Goal: Task Accomplishment & Management: Manage account settings

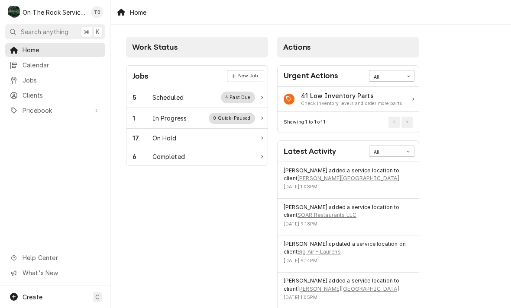
click at [195, 118] on div "1 In Progress 0 Quick-Paused" at bounding box center [193, 118] width 122 height 11
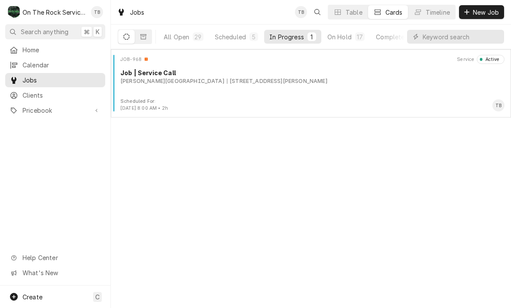
click at [174, 89] on div "JOB-968 Service Active Job | Service Call Wofford College 230 Evins St, Spartan…" at bounding box center [310, 76] width 393 height 43
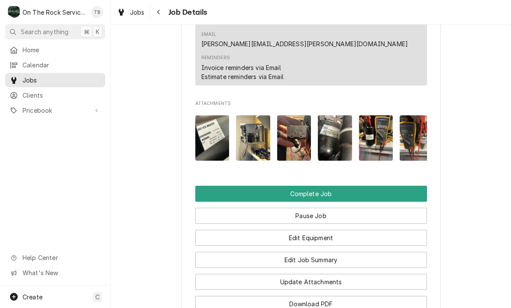
scroll to position [832, 0]
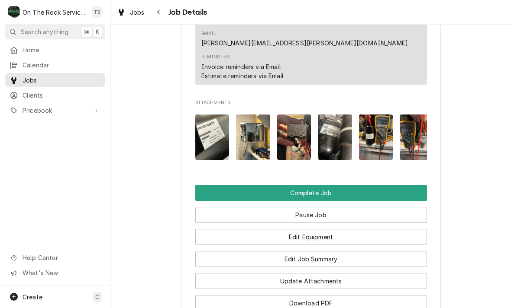
click at [322, 251] on button "Edit Job Summary" at bounding box center [310, 259] width 231 height 16
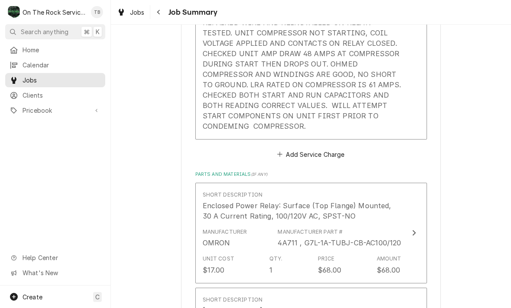
scroll to position [382, 0]
click at [276, 131] on div "Service Summary 8/13/25 TMB PROVIDE SERVICE PARTS AND LABOR TO DETERMINE THAT U…" at bounding box center [301, 42] width 199 height 183
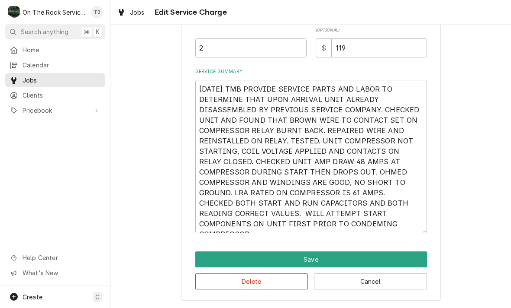
scroll to position [119, 0]
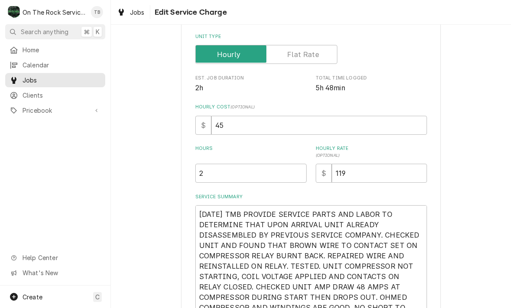
type textarea "x"
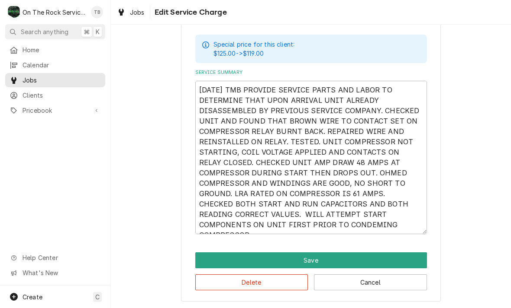
scroll to position [279, 0]
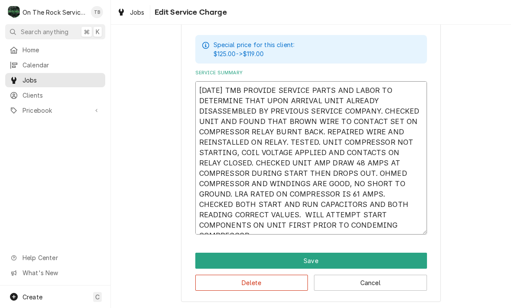
click at [312, 227] on textarea "8/13/25 TMB PROVIDE SERVICE PARTS AND LABOR TO DETERMINE THAT UPON ARRIVAL UNIT…" at bounding box center [310, 158] width 231 height 154
type textarea "8/13/25 TMB PROVIDE SERVICE PARTS AND LABOR TO DETERMINE THAT UPON ARRIVAL UNIT…"
type textarea "x"
type textarea "8/13/25 TMB PROVIDE SERVICE PARTS AND LABOR TO DETERMINE THAT UPON ARRIVAL UNIT…"
type textarea "x"
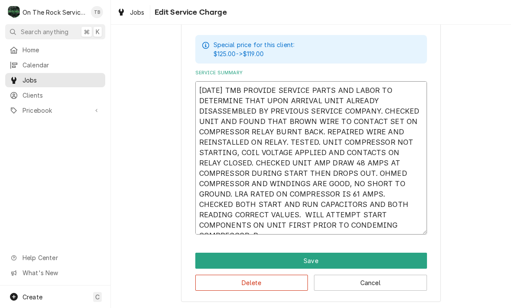
type textarea "8/13/25 TMB PROVIDE SERVICE PARTS AND LABOR TO DETERMINE THAT UPON ARRIVAL UNIT…"
type textarea "x"
type textarea "8/13/25 TMB PROVIDE SERVICE PARTS AND LABOR TO DETERMINE THAT UPON ARRIVAL UNIT…"
type textarea "x"
type textarea "8/13/25 TMB PROVIDE SERVICE PARTS AND LABOR TO DETERMINE THAT UPON ARRIVAL UNIT…"
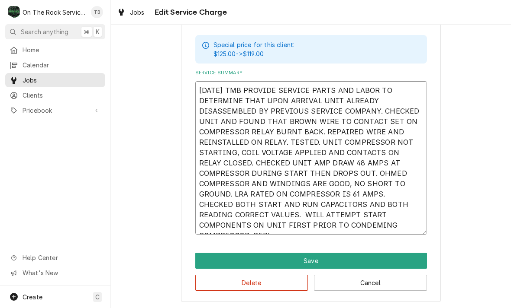
type textarea "x"
type textarea "8/13/25 TMB PROVIDE SERVICE PARTS AND LABOR TO DETERMINE THAT UPON ARRIVAL UNIT…"
type textarea "x"
type textarea "8/13/25 TMB PROVIDE SERVICE PARTS AND LABOR TO DETERMINE THAT UPON ARRIVAL UNIT…"
type textarea "x"
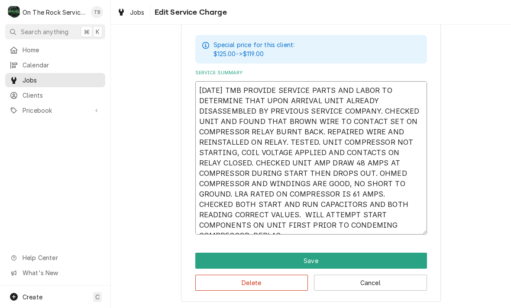
type textarea "8/13/25 TMB PROVIDE SERVICE PARTS AND LABOR TO DETERMINE THAT UPON ARRIVAL UNIT…"
type textarea "x"
type textarea "8/13/25 TMB PROVIDE SERVICE PARTS AND LABOR TO DETERMINE THAT UPON ARRIVAL UNIT…"
type textarea "x"
type textarea "8/13/25 TMB PROVIDE SERVICE PARTS AND LABOR TO DETERMINE THAT UPON ARRIVAL UNIT…"
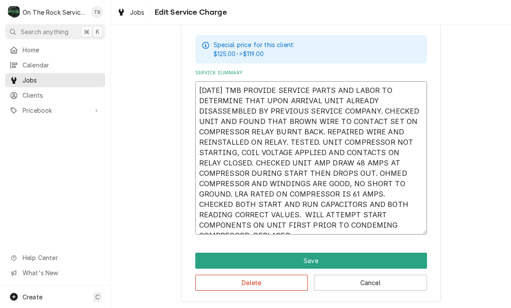
type textarea "x"
type textarea "8/13/25 TMB PROVIDE SERVICE PARTS AND LABOR TO DETERMINE THAT UPON ARRIVAL UNIT…"
type textarea "x"
type textarea "8/13/25 TMB PROVIDE SERVICE PARTS AND LABOR TO DETERMINE THAT UPON ARRIVAL UNIT…"
type textarea "x"
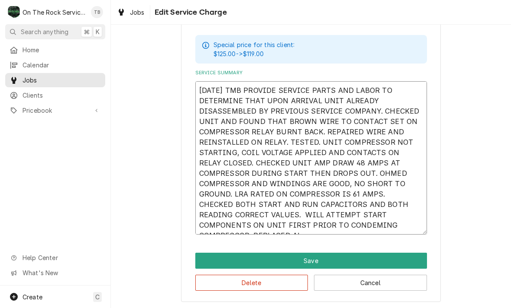
type textarea "8/13/25 TMB PROVIDE SERVICE PARTS AND LABOR TO DETERMINE THAT UPON ARRIVAL UNIT…"
type textarea "x"
type textarea "8/13/25 TMB PROVIDE SERVICE PARTS AND LABOR TO DETERMINE THAT UPON ARRIVAL UNIT…"
type textarea "x"
type textarea "8/13/25 TMB PROVIDE SERVICE PARTS AND LABOR TO DETERMINE THAT UPON ARRIVAL UNIT…"
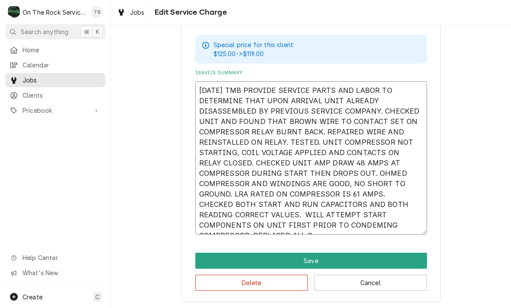
type textarea "x"
type textarea "8/13/25 TMB PROVIDE SERVICE PARTS AND LABOR TO DETERMINE THAT UPON ARRIVAL UNIT…"
type textarea "x"
type textarea "8/13/25 TMB PROVIDE SERVICE PARTS AND LABOR TO DETERMINE THAT UPON ARRIVAL UNIT…"
type textarea "x"
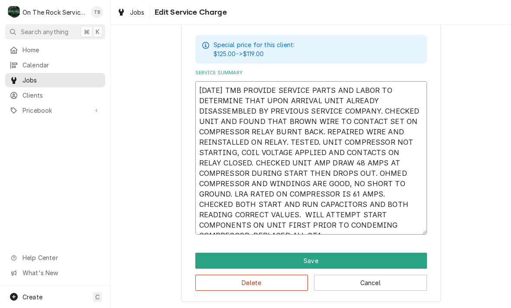
type textarea "8/13/25 TMB PROVIDE SERVICE PARTS AND LABOR TO DETERMINE THAT UPON ARRIVAL UNIT…"
type textarea "x"
type textarea "8/13/25 TMB PROVIDE SERVICE PARTS AND LABOR TO DETERMINE THAT UPON ARRIVAL UNIT…"
type textarea "x"
type textarea "8/13/25 TMB PROVIDE SERVICE PARTS AND LABOR TO DETERMINE THAT UPON ARRIVAL UNIT…"
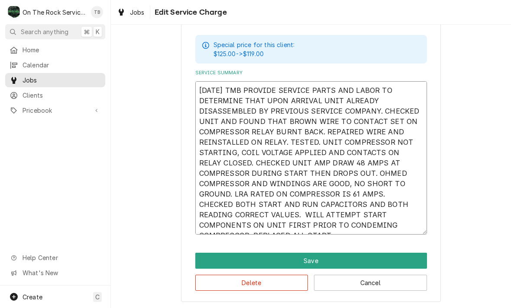
type textarea "x"
type textarea "8/13/25 TMB PROVIDE SERVICE PARTS AND LABOR TO DETERMINE THAT UPON ARRIVAL UNIT…"
type textarea "x"
type textarea "8/13/25 TMB PROVIDE SERVICE PARTS AND LABOR TO DETERMINE THAT UPON ARRIVAL UNIT…"
type textarea "x"
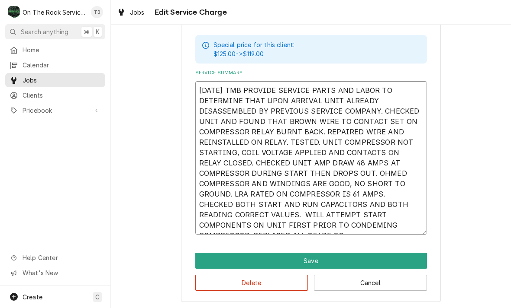
type textarea "8/13/25 TMB PROVIDE SERVICE PARTS AND LABOR TO DETERMINE THAT UPON ARRIVAL UNIT…"
type textarea "x"
type textarea "8/13/25 TMB PROVIDE SERVICE PARTS AND LABOR TO DETERMINE THAT UPON ARRIVAL UNIT…"
type textarea "x"
type textarea "8/13/25 TMB PROVIDE SERVICE PARTS AND LABOR TO DETERMINE THAT UPON ARRIVAL UNIT…"
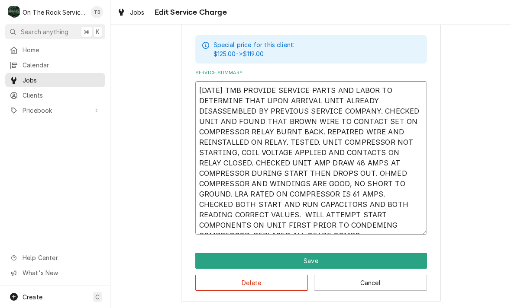
type textarea "x"
type textarea "8/13/25 TMB PROVIDE SERVICE PARTS AND LABOR TO DETERMINE THAT UPON ARRIVAL UNIT…"
type textarea "x"
type textarea "8/13/25 TMB PROVIDE SERVICE PARTS AND LABOR TO DETERMINE THAT UPON ARRIVAL UNIT…"
type textarea "x"
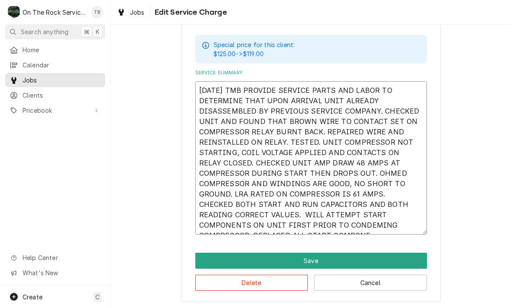
type textarea "8/13/25 TMB PROVIDE SERVICE PARTS AND LABOR TO DETERMINE THAT UPON ARRIVAL UNIT…"
type textarea "x"
type textarea "8/13/25 TMB PROVIDE SERVICE PARTS AND LABOR TO DETERMINE THAT UPON ARRIVAL UNIT…"
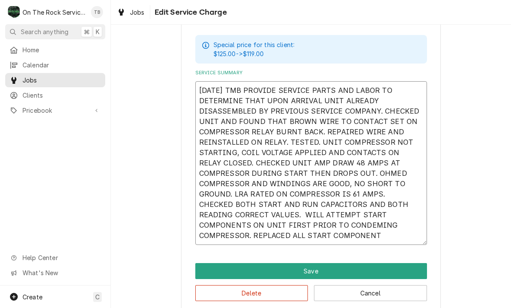
type textarea "x"
type textarea "8/13/25 TMB PROVIDE SERVICE PARTS AND LABOR TO DETERMINE THAT UPON ARRIVAL UNIT…"
type textarea "x"
type textarea "8/13/25 TMB PROVIDE SERVICE PARTS AND LABOR TO DETERMINE THAT UPON ARRIVAL UNIT…"
type textarea "x"
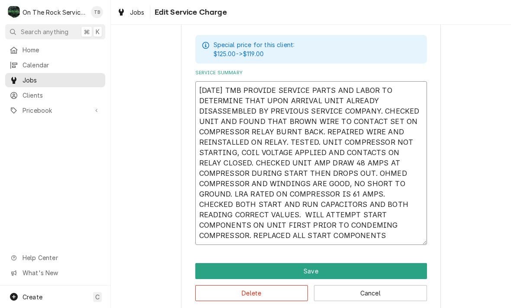
type textarea "8/13/25 TMB PROVIDE SERVICE PARTS AND LABOR TO DETERMINE THAT UPON ARRIVAL UNIT…"
type textarea "x"
type textarea "8/13/25 TMB PROVIDE SERVICE PARTS AND LABOR TO DETERMINE THAT UPON ARRIVAL UNIT…"
type textarea "x"
type textarea "8/13/25 TMB PROVIDE SERVICE PARTS AND LABOR TO DETERMINE THAT UPON ARRIVAL UNIT…"
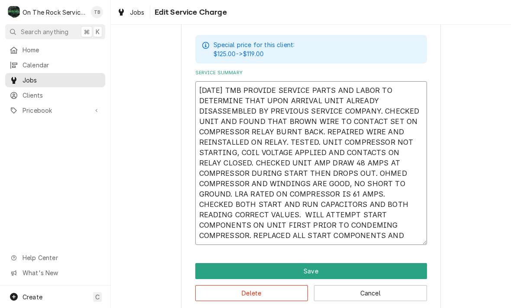
type textarea "x"
type textarea "8/13/25 TMB PROVIDE SERVICE PARTS AND LABOR TO DETERMINE THAT UPON ARRIVAL UNIT…"
type textarea "x"
type textarea "8/13/25 TMB PROVIDE SERVICE PARTS AND LABOR TO DETERMINE THAT UPON ARRIVAL UNIT…"
type textarea "x"
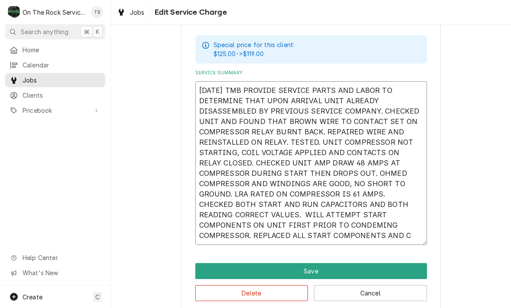
type textarea "8/13/25 TMB PROVIDE SERVICE PARTS AND LABOR TO DETERMINE THAT UPON ARRIVAL UNIT…"
type textarea "x"
type textarea "8/13/25 TMB PROVIDE SERVICE PARTS AND LABOR TO DETERMINE THAT UPON ARRIVAL UNIT…"
type textarea "x"
type textarea "8/13/25 TMB PROVIDE SERVICE PARTS AND LABOR TO DETERMINE THAT UPON ARRIVAL UNIT…"
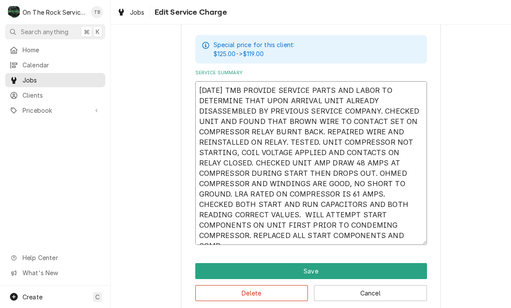
type textarea "x"
type textarea "8/13/25 TMB PROVIDE SERVICE PARTS AND LABOR TO DETERMINE THAT UPON ARRIVAL UNIT…"
type textarea "x"
type textarea "8/13/25 TMB PROVIDE SERVICE PARTS AND LABOR TO DETERMINE THAT UPON ARRIVAL UNIT…"
type textarea "x"
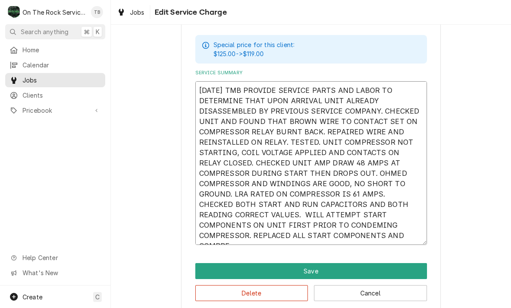
type textarea "8/13/25 TMB PROVIDE SERVICE PARTS AND LABOR TO DETERMINE THAT UPON ARRIVAL UNIT…"
type textarea "x"
type textarea "8/13/25 TMB PROVIDE SERVICE PARTS AND LABOR TO DETERMINE THAT UPON ARRIVAL UNIT…"
type textarea "x"
type textarea "8/13/25 TMB PROVIDE SERVICE PARTS AND LABOR TO DETERMINE THAT UPON ARRIVAL UNIT…"
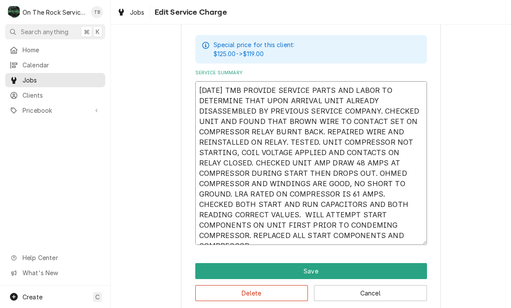
type textarea "x"
type textarea "8/13/25 TMB PROVIDE SERVICE PARTS AND LABOR TO DETERMINE THAT UPON ARRIVAL UNIT…"
type textarea "x"
type textarea "8/13/25 TMB PROVIDE SERVICE PARTS AND LABOR TO DETERMINE THAT UPON ARRIVAL UNIT…"
type textarea "x"
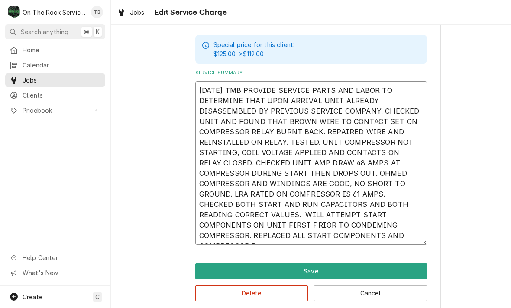
type textarea "8/13/25 TMB PROVIDE SERVICE PARTS AND LABOR TO DETERMINE THAT UPON ARRIVAL UNIT…"
type textarea "x"
type textarea "8/13/25 TMB PROVIDE SERVICE PARTS AND LABOR TO DETERMINE THAT UPON ARRIVAL UNIT…"
type textarea "x"
type textarea "8/13/25 TMB PROVIDE SERVICE PARTS AND LABOR TO DETERMINE THAT UPON ARRIVAL UNIT…"
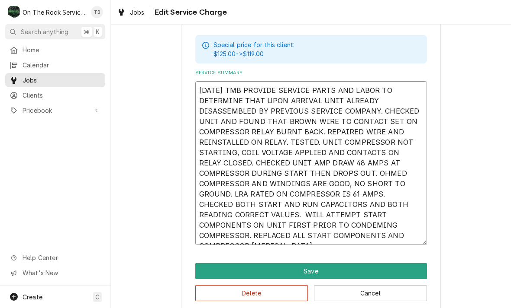
type textarea "x"
type textarea "8/13/25 TMB PROVIDE SERVICE PARTS AND LABOR TO DETERMINE THAT UPON ARRIVAL UNIT…"
type textarea "x"
type textarea "8/13/25 TMB PROVIDE SERVICE PARTS AND LABOR TO DETERMINE THAT UPON ARRIVAL UNIT…"
type textarea "x"
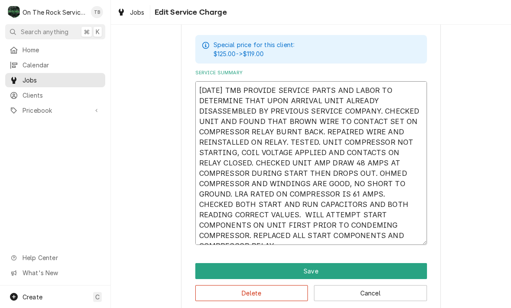
type textarea "8/13/25 TMB PROVIDE SERVICE PARTS AND LABOR TO DETERMINE THAT UPON ARRIVAL UNIT…"
type textarea "x"
type textarea "8/13/25 TMB PROVIDE SERVICE PARTS AND LABOR TO DETERMINE THAT UPON ARRIVAL UNIT…"
type textarea "x"
type textarea "8/13/25 TMB PROVIDE SERVICE PARTS AND LABOR TO DETERMINE THAT UPON ARRIVAL UNIT…"
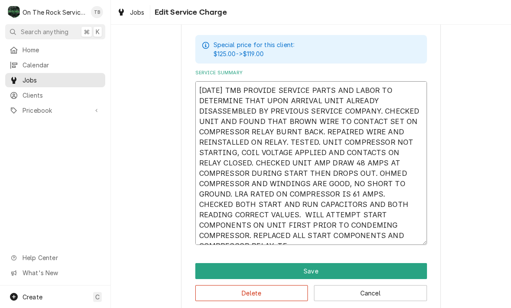
type textarea "x"
type textarea "8/13/25 TMB PROVIDE SERVICE PARTS AND LABOR TO DETERMINE THAT UPON ARRIVAL UNIT…"
type textarea "x"
type textarea "8/13/25 TMB PROVIDE SERVICE PARTS AND LABOR TO DETERMINE THAT UPON ARRIVAL UNIT…"
type textarea "x"
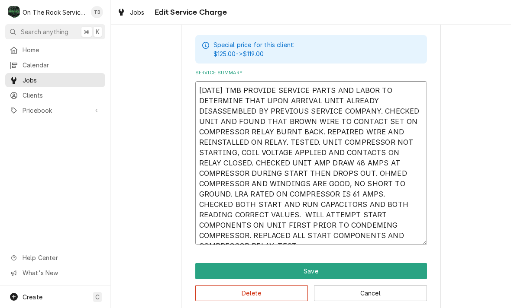
type textarea "8/13/25 TMB PROVIDE SERVICE PARTS AND LABOR TO DETERMINE THAT UPON ARRIVAL UNIT…"
type textarea "x"
type textarea "8/13/25 TMB PROVIDE SERVICE PARTS AND LABOR TO DETERMINE THAT UPON ARRIVAL UNIT…"
type textarea "x"
type textarea "8/13/25 TMB PROVIDE SERVICE PARTS AND LABOR TO DETERMINE THAT UPON ARRIVAL UNIT…"
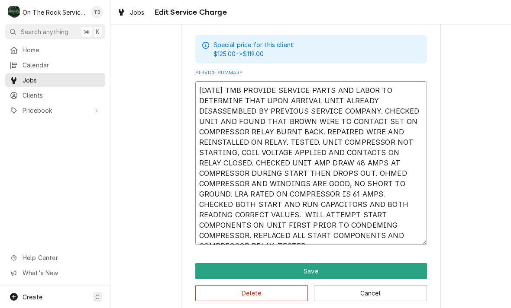
type textarea "x"
type textarea "8/13/25 TMB PROVIDE SERVICE PARTS AND LABOR TO DETERMINE THAT UPON ARRIVAL UNIT…"
type textarea "x"
type textarea "8/13/25 TMB PROVIDE SERVICE PARTS AND LABOR TO DETERMINE THAT UPON ARRIVAL UNIT…"
type textarea "x"
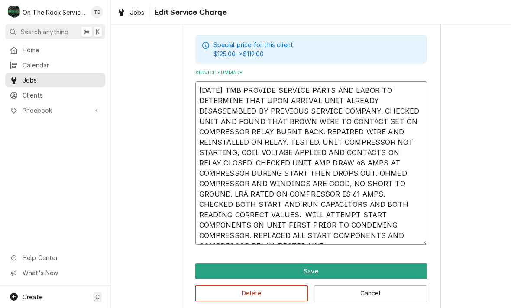
type textarea "8/13/25 TMB PROVIDE SERVICE PARTS AND LABOR TO DETERMINE THAT UPON ARRIVAL UNIT…"
type textarea "x"
type textarea "8/13/25 TMB PROVIDE SERVICE PARTS AND LABOR TO DETERMINE THAT UPON ARRIVAL UNIT…"
type textarea "x"
type textarea "8/13/25 TMB PROVIDE SERVICE PARTS AND LABOR TO DETERMINE THAT UPON ARRIVAL UNIT…"
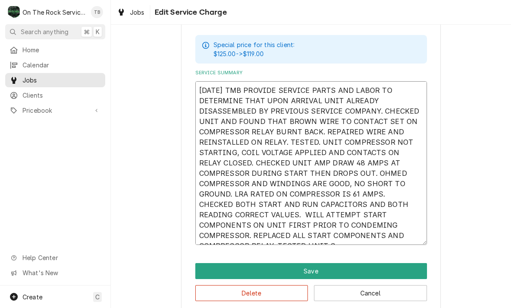
type textarea "x"
type textarea "8/13/25 TMB PROVIDE SERVICE PARTS AND LABOR TO DETERMINE THAT UPON ARRIVAL UNIT…"
type textarea "x"
type textarea "8/13/25 TMB PROVIDE SERVICE PARTS AND LABOR TO DETERMINE THAT UPON ARRIVAL UNIT…"
type textarea "x"
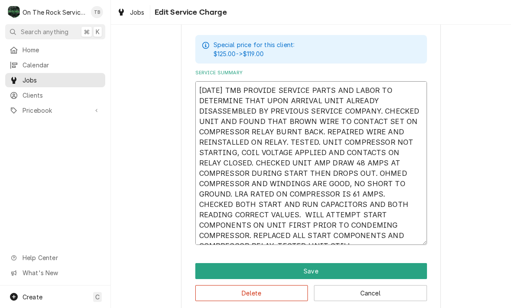
type textarea "8/13/25 TMB PROVIDE SERVICE PARTS AND LABOR TO DETERMINE THAT UPON ARRIVAL UNIT…"
type textarea "x"
type textarea "8/13/25 TMB PROVIDE SERVICE PARTS AND LABOR TO DETERMINE THAT UPON ARRIVAL UNIT…"
type textarea "x"
type textarea "8/13/25 TMB PROVIDE SERVICE PARTS AND LABOR TO DETERMINE THAT UPON ARRIVAL UNIT…"
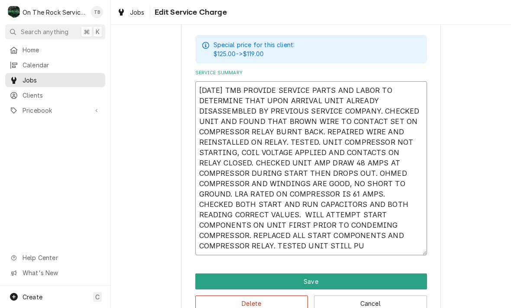
type textarea "x"
type textarea "8/13/25 TMB PROVIDE SERVICE PARTS AND LABOR TO DETERMINE THAT UPON ARRIVAL UNIT…"
type textarea "x"
type textarea "8/13/25 TMB PROVIDE SERVICE PARTS AND LABOR TO DETERMINE THAT UPON ARRIVAL UNIT…"
type textarea "x"
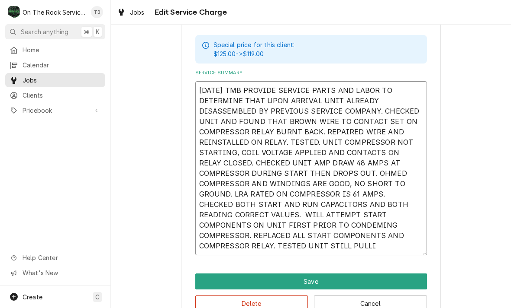
type textarea "8/13/25 TMB PROVIDE SERVICE PARTS AND LABOR TO DETERMINE THAT UPON ARRIVAL UNIT…"
type textarea "x"
type textarea "8/13/25 TMB PROVIDE SERVICE PARTS AND LABOR TO DETERMINE THAT UPON ARRIVAL UNIT…"
type textarea "x"
type textarea "8/13/25 TMB PROVIDE SERVICE PARTS AND LABOR TO DETERMINE THAT UPON ARRIVAL UNIT…"
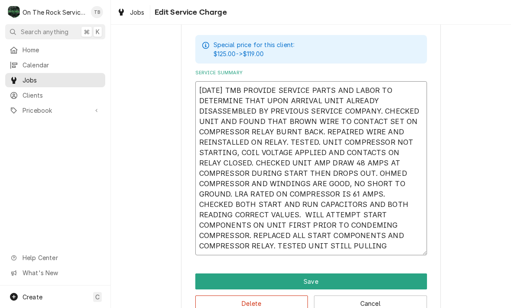
type textarea "x"
type textarea "8/13/25 TMB PROVIDE SERVICE PARTS AND LABOR TO DETERMINE THAT UPON ARRIVAL UNIT…"
type textarea "x"
type textarea "8/13/25 TMB PROVIDE SERVICE PARTS AND LABOR TO DETERMINE THAT UPON ARRIVAL UNIT…"
type textarea "x"
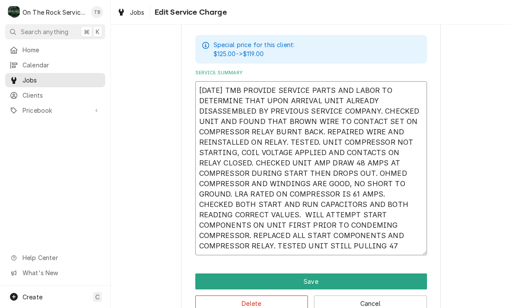
type textarea "8/13/25 TMB PROVIDE SERVICE PARTS AND LABOR TO DETERMINE THAT UPON ARRIVAL UNIT…"
type textarea "x"
type textarea "8/13/25 TMB PROVIDE SERVICE PARTS AND LABOR TO DETERMINE THAT UPON ARRIVAL UNIT…"
type textarea "x"
type textarea "8/13/25 TMB PROVIDE SERVICE PARTS AND LABOR TO DETERMINE THAT UPON ARRIVAL UNIT…"
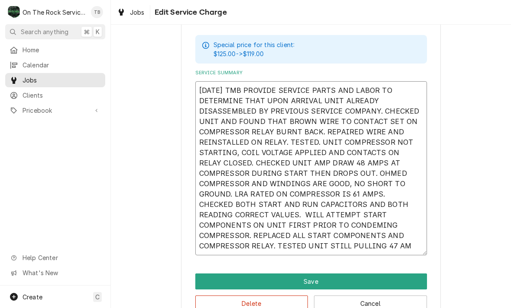
type textarea "x"
type textarea "8/13/25 TMB PROVIDE SERVICE PARTS AND LABOR TO DETERMINE THAT UPON ARRIVAL UNIT…"
type textarea "x"
type textarea "8/13/25 TMB PROVIDE SERVICE PARTS AND LABOR TO DETERMINE THAT UPON ARRIVAL UNIT…"
type textarea "x"
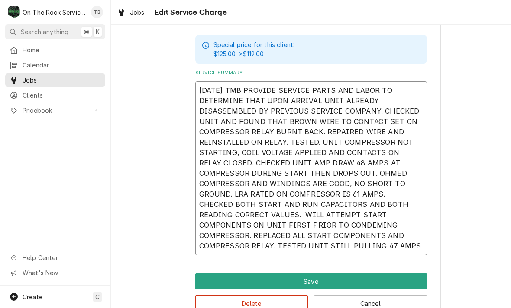
type textarea "8/13/25 TMB PROVIDE SERVICE PARTS AND LABOR TO DETERMINE THAT UPON ARRIVAL UNIT…"
type textarea "x"
type textarea "8/13/25 TMB PROVIDE SERVICE PARTS AND LABOR TO DETERMINE THAT UPON ARRIVAL UNIT…"
type textarea "x"
type textarea "8/13/25 TMB PROVIDE SERVICE PARTS AND LABOR TO DETERMINE THAT UPON ARRIVAL UNIT…"
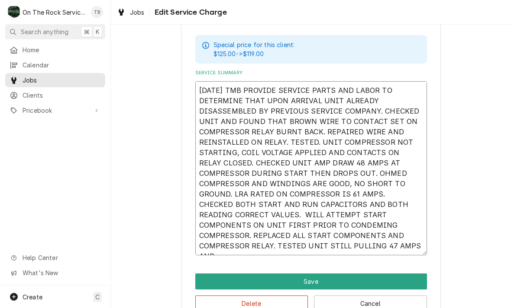
type textarea "x"
type textarea "8/13/25 TMB PROVIDE SERVICE PARTS AND LABOR TO DETERMINE THAT UPON ARRIVAL UNIT…"
type textarea "x"
type textarea "8/13/25 TMB PROVIDE SERVICE PARTS AND LABOR TO DETERMINE THAT UPON ARRIVAL UNIT…"
type textarea "x"
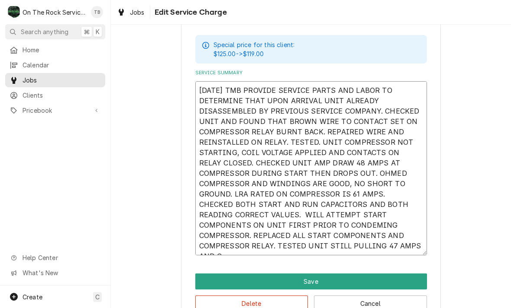
type textarea "8/13/25 TMB PROVIDE SERVICE PARTS AND LABOR TO DETERMINE THAT UPON ARRIVAL UNIT…"
type textarea "x"
type textarea "8/13/25 TMB PROVIDE SERVICE PARTS AND LABOR TO DETERMINE THAT UPON ARRIVAL UNIT…"
type textarea "x"
type textarea "8/13/25 TMB PROVIDE SERVICE PARTS AND LABOR TO DETERMINE THAT UPON ARRIVAL UNIT…"
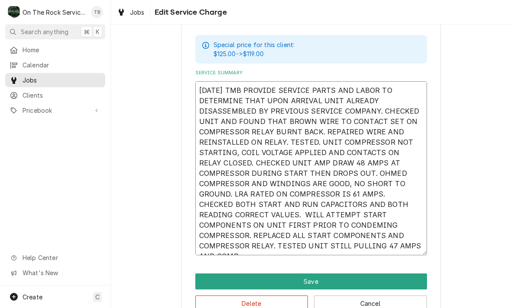
type textarea "x"
type textarea "8/13/25 TMB PROVIDE SERVICE PARTS AND LABOR TO DETERMINE THAT UPON ARRIVAL UNIT…"
type textarea "x"
type textarea "8/13/25 TMB PROVIDE SERVICE PARTS AND LABOR TO DETERMINE THAT UPON ARRIVAL UNIT…"
type textarea "x"
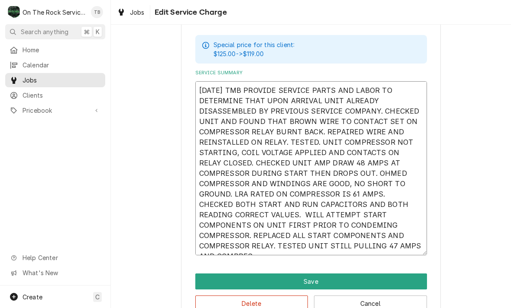
type textarea "8/13/25 TMB PROVIDE SERVICE PARTS AND LABOR TO DETERMINE THAT UPON ARRIVAL UNIT…"
type textarea "x"
type textarea "8/13/25 TMB PROVIDE SERVICE PARTS AND LABOR TO DETERMINE THAT UPON ARRIVAL UNIT…"
type textarea "x"
type textarea "8/13/25 TMB PROVIDE SERVICE PARTS AND LABOR TO DETERMINE THAT UPON ARRIVAL UNIT…"
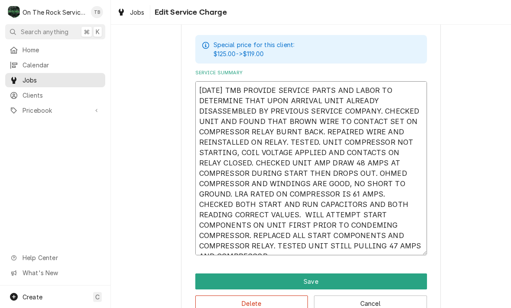
type textarea "x"
type textarea "8/13/25 TMB PROVIDE SERVICE PARTS AND LABOR TO DETERMINE THAT UPON ARRIVAL UNIT…"
type textarea "x"
type textarea "8/13/25 TMB PROVIDE SERVICE PARTS AND LABOR TO DETERMINE THAT UPON ARRIVAL UNIT…"
type textarea "x"
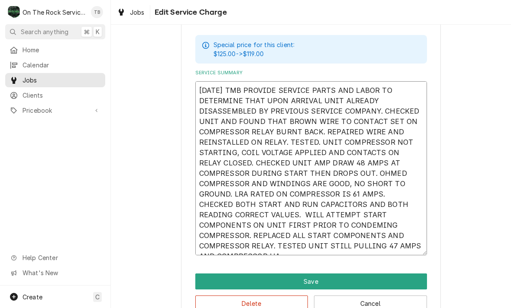
type textarea "8/13/25 TMB PROVIDE SERVICE PARTS AND LABOR TO DETERMINE THAT UPON ARRIVAL UNIT…"
type textarea "x"
type textarea "8/13/25 TMB PROVIDE SERVICE PARTS AND LABOR TO DETERMINE THAT UPON ARRIVAL UNIT…"
type textarea "x"
type textarea "8/13/25 TMB PROVIDE SERVICE PARTS AND LABOR TO DETERMINE THAT UPON ARRIVAL UNIT…"
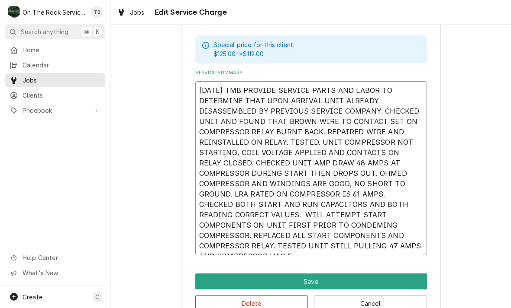
type textarea "x"
type textarea "8/13/25 TMB PROVIDE SERVICE PARTS AND LABOR TO DETERMINE THAT UPON ARRIVAL UNIT…"
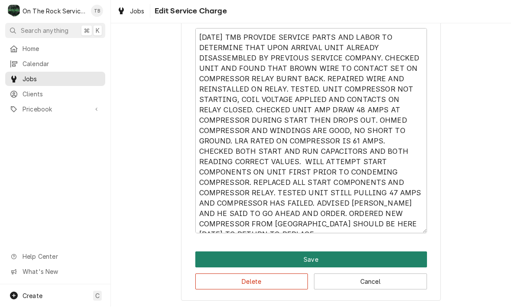
click at [331, 259] on button "Save" at bounding box center [310, 261] width 231 height 16
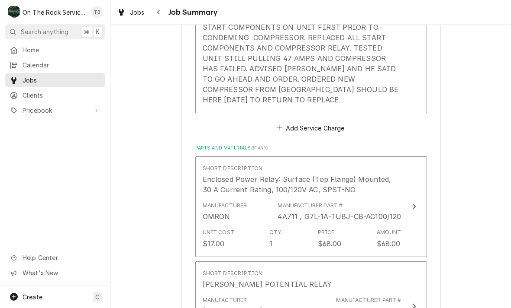
scroll to position [505, 0]
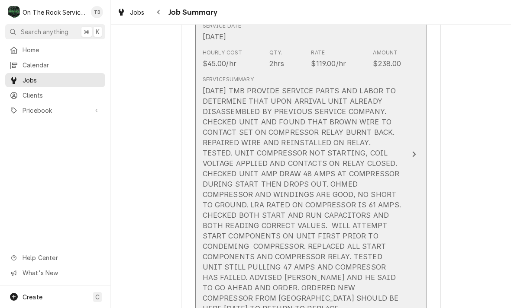
click at [342, 225] on div "8/13/25 TMB PROVIDE SERVICE PARTS AND LABOR TO DETERMINE THAT UPON ARRIVAL UNIT…" at bounding box center [301, 200] width 199 height 228
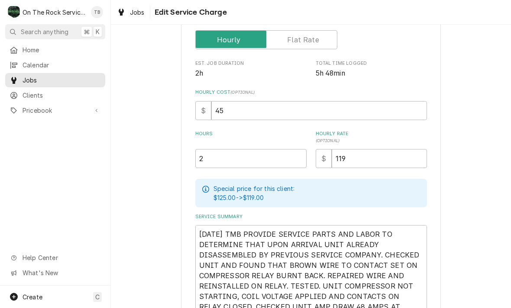
scroll to position [146, 0]
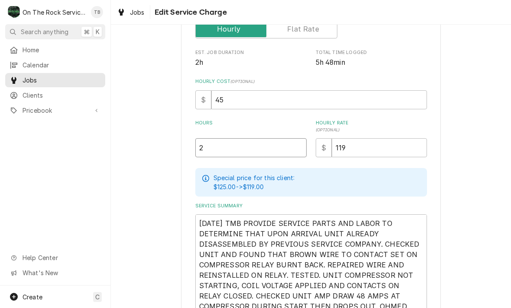
click at [223, 156] on input "2" at bounding box center [250, 147] width 111 height 19
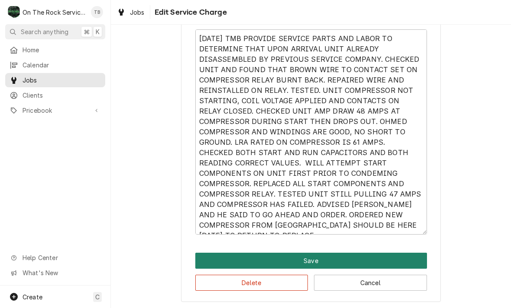
click at [315, 259] on button "Save" at bounding box center [310, 261] width 231 height 16
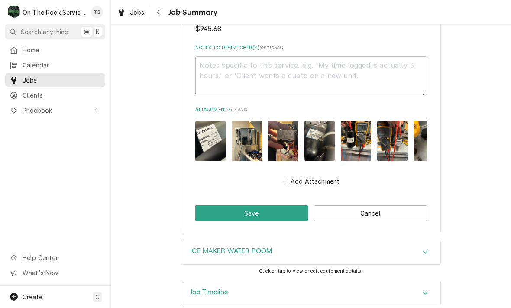
scroll to position [1172, 0]
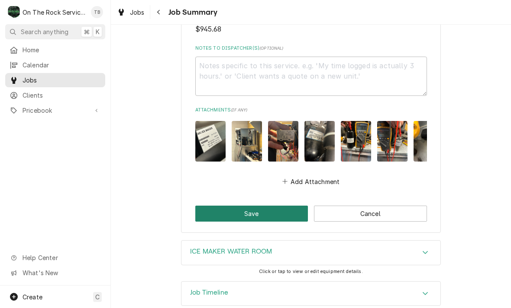
click at [268, 206] on button "Save" at bounding box center [251, 214] width 113 height 16
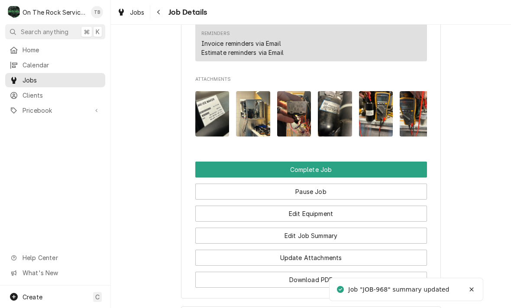
scroll to position [858, 0]
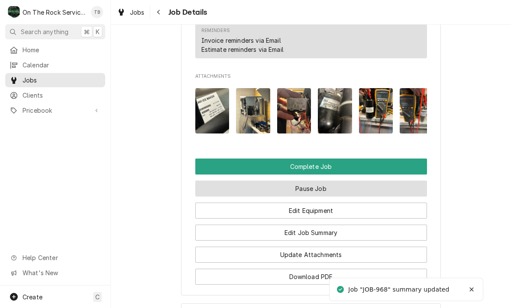
click at [320, 181] on button "Pause Job" at bounding box center [310, 189] width 231 height 16
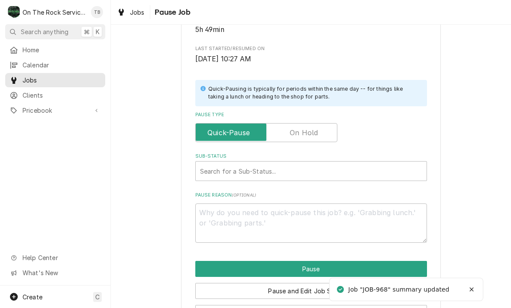
scroll to position [165, 0]
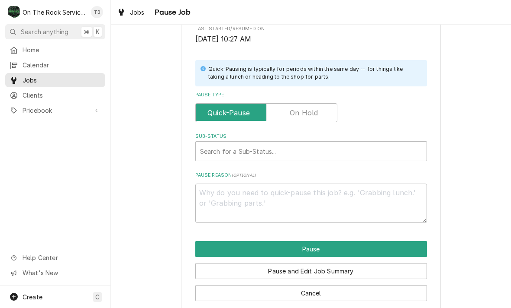
click at [314, 111] on label "Pause Type" at bounding box center [266, 112] width 142 height 19
click at [314, 111] on input "Pause Type" at bounding box center [266, 112] width 134 height 19
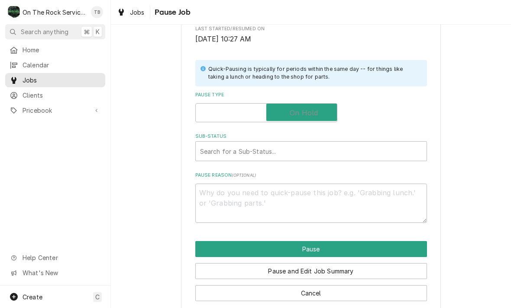
checkbox input "true"
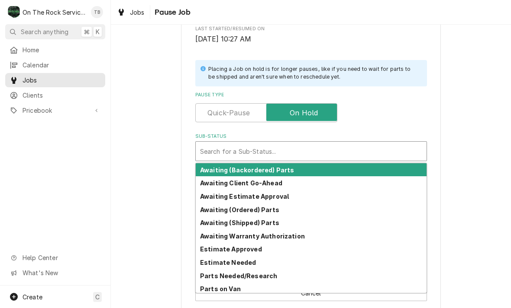
click at [259, 223] on strong "Awaiting (Shipped) Parts" at bounding box center [239, 222] width 79 height 7
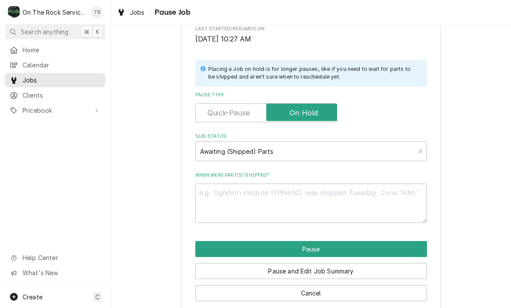
scroll to position [164, 0]
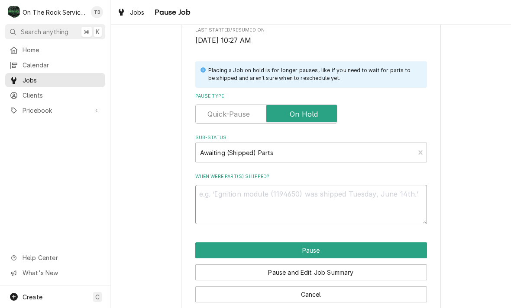
click at [234, 200] on textarea "When were part(s) shipped?" at bounding box center [310, 204] width 231 height 39
type textarea "x"
type textarea "C"
type textarea "x"
type textarea "CO"
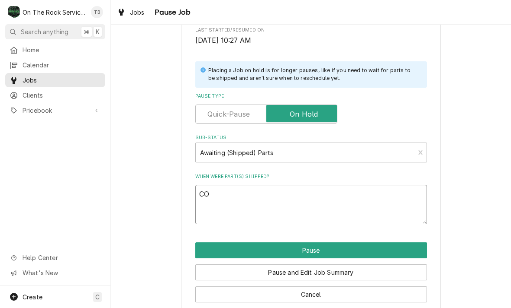
type textarea "x"
type textarea "COM"
type textarea "x"
type textarea "COMP"
type textarea "x"
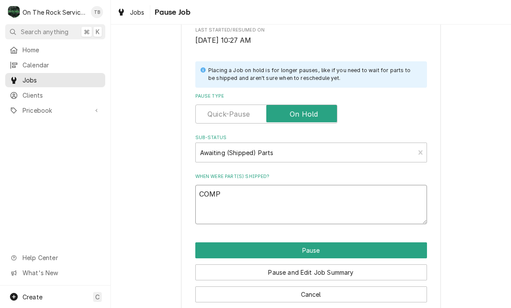
type textarea "COMPR"
type textarea "x"
type textarea "COMPRE"
type textarea "x"
type textarea "COMPRES"
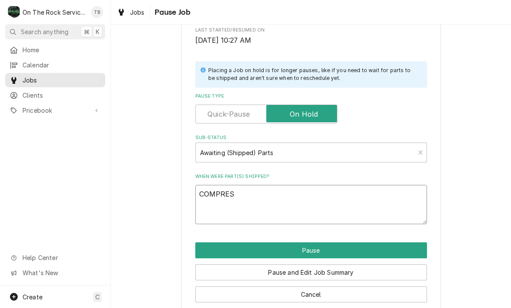
type textarea "x"
type textarea "COMPRESS"
type textarea "x"
type textarea "COMPRESSO"
type textarea "x"
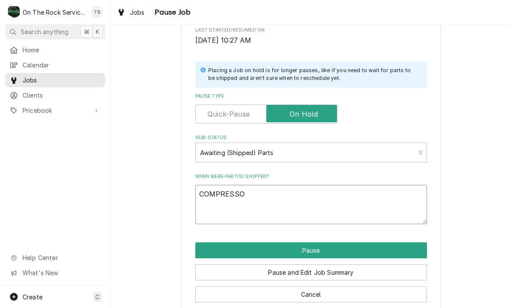
type textarea "COMPRESSOR"
type textarea "x"
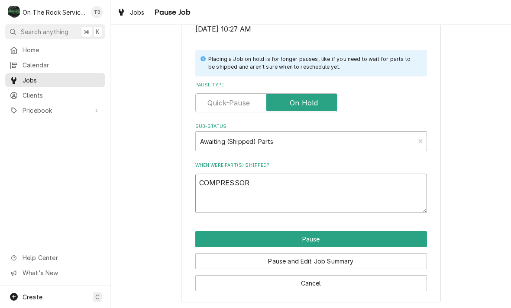
scroll to position [174, 0]
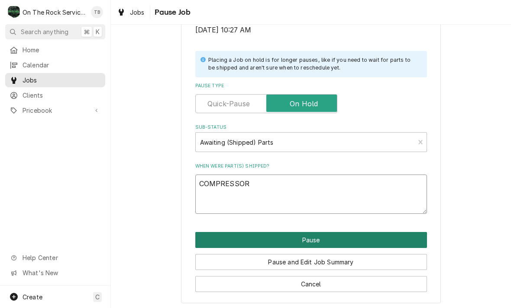
type textarea "COMPRESSOR"
click at [309, 239] on button "Pause" at bounding box center [310, 240] width 231 height 16
type textarea "x"
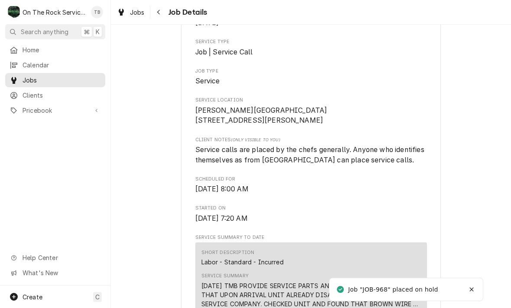
scroll to position [141, 0]
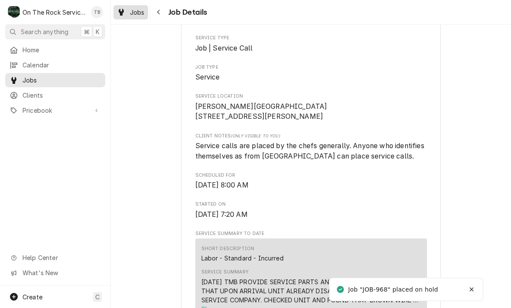
click at [136, 17] on div "Jobs" at bounding box center [130, 12] width 31 height 11
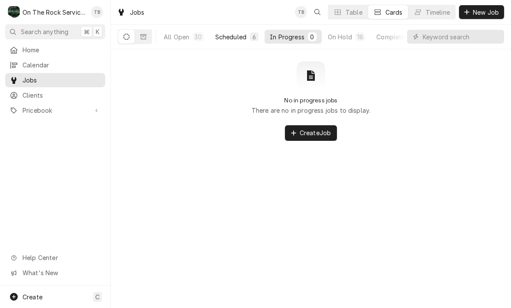
click at [237, 35] on div "Scheduled" at bounding box center [230, 36] width 31 height 9
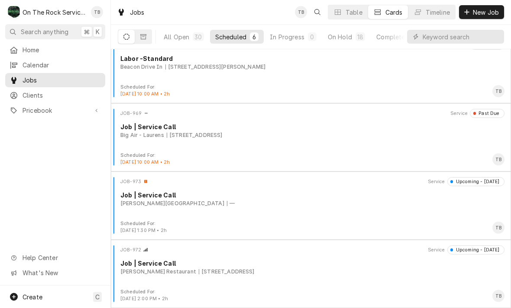
scroll to position [151, 0]
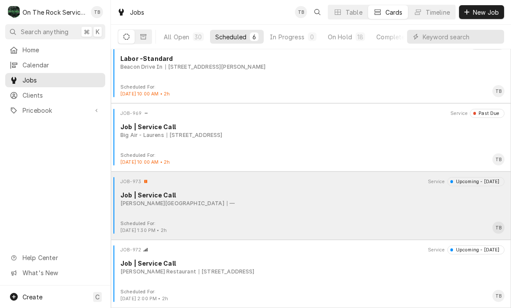
click at [267, 207] on div "Wofford College —" at bounding box center [312, 204] width 384 height 8
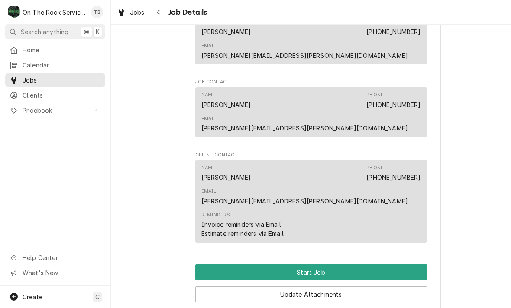
scroll to position [508, 0]
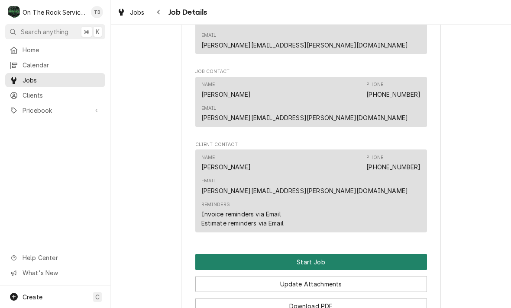
click at [317, 254] on button "Start Job" at bounding box center [310, 262] width 231 height 16
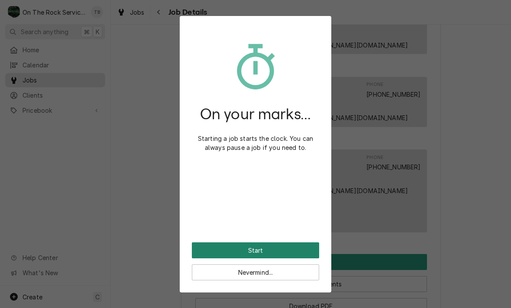
click at [299, 250] on button "Start" at bounding box center [255, 251] width 127 height 16
